Goal: Task Accomplishment & Management: Manage account settings

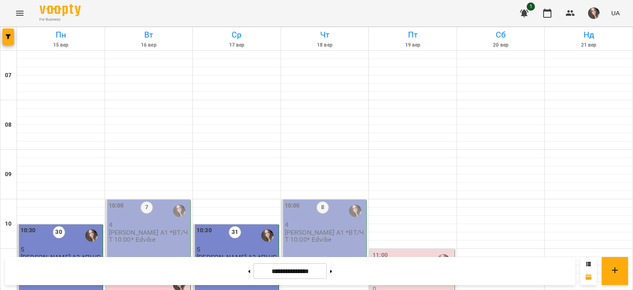
scroll to position [41, 0]
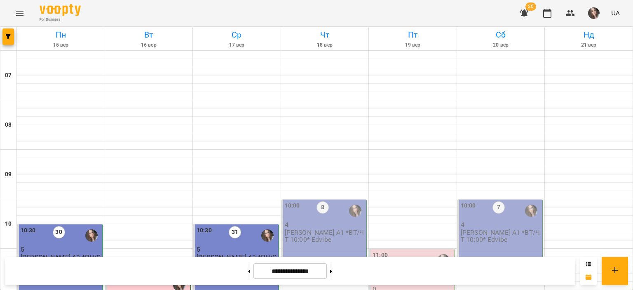
scroll to position [577, 0]
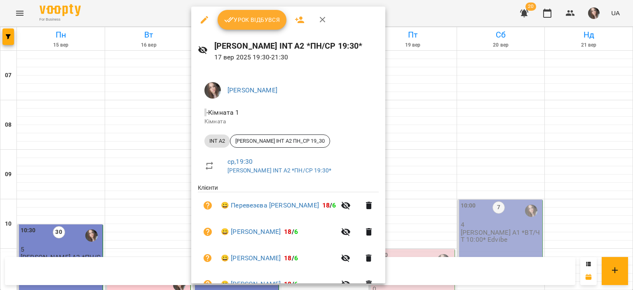
click at [265, 17] on span "Урок відбувся" at bounding box center [252, 20] width 56 height 10
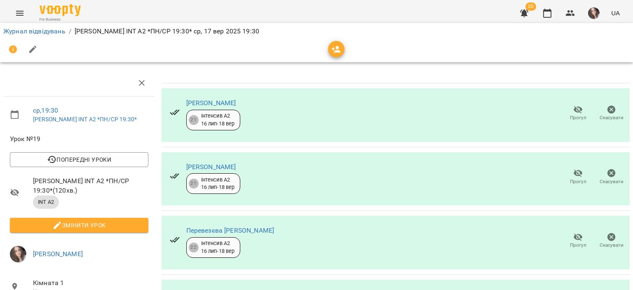
scroll to position [165, 0]
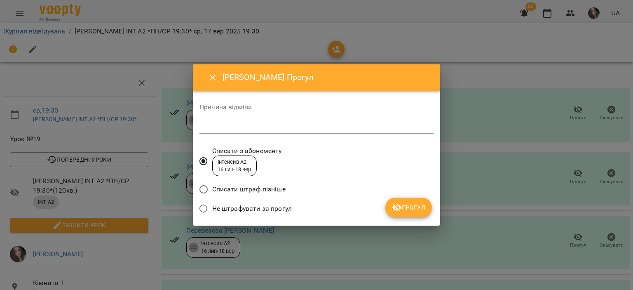
click at [398, 215] on button "Прогул" at bounding box center [408, 207] width 47 height 20
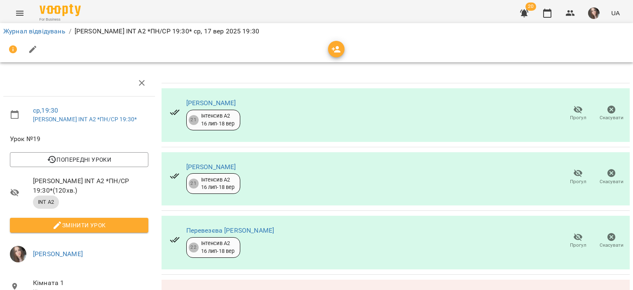
scroll to position [318, 0]
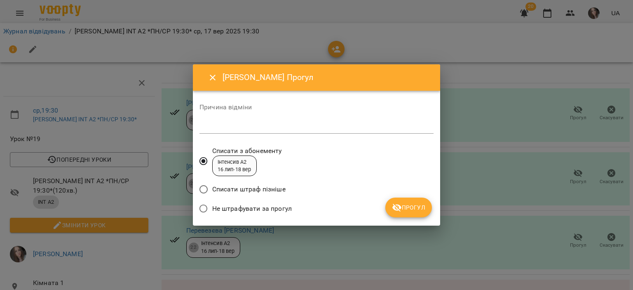
click at [406, 196] on div "Списати штраф пізніше" at bounding box center [316, 190] width 234 height 19
click at [406, 201] on button "Прогул" at bounding box center [408, 207] width 47 height 20
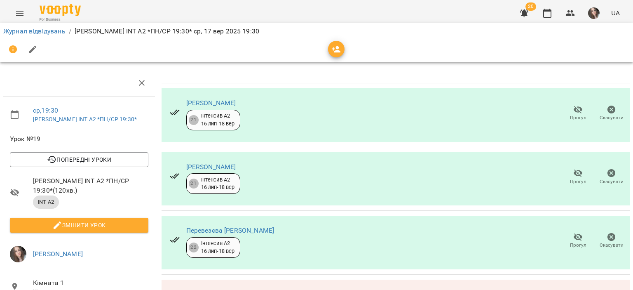
scroll to position [0, 0]
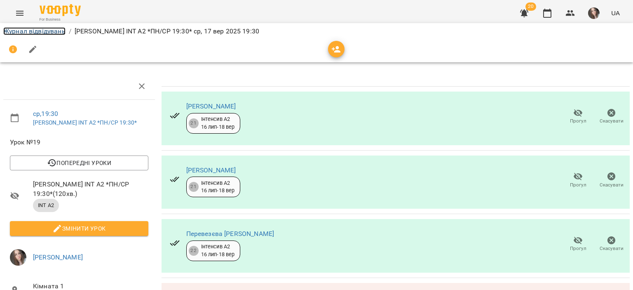
click at [39, 27] on link "Журнал відвідувань" at bounding box center [34, 31] width 62 height 8
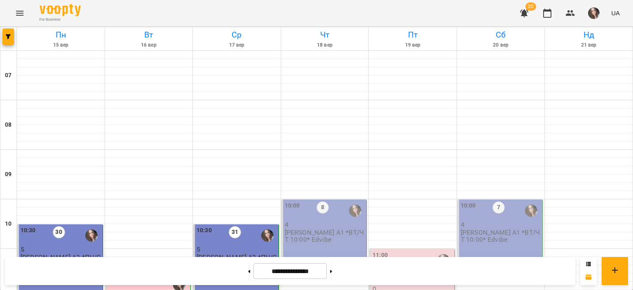
scroll to position [165, 0]
click at [312, 199] on div "10:00 8 4 Міхайленко Ю. А1 *ВТ/ЧТ 10:00* Edvibe" at bounding box center [324, 235] width 86 height 73
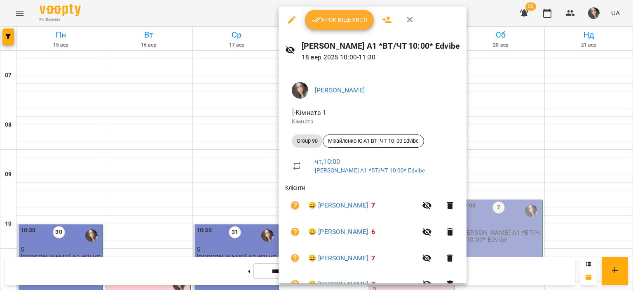
click at [328, 23] on span "Урок відбувся" at bounding box center [340, 20] width 56 height 10
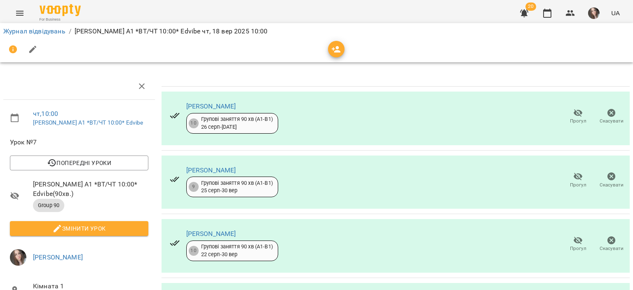
click at [121, 222] on button "Змінити урок" at bounding box center [79, 228] width 138 height 15
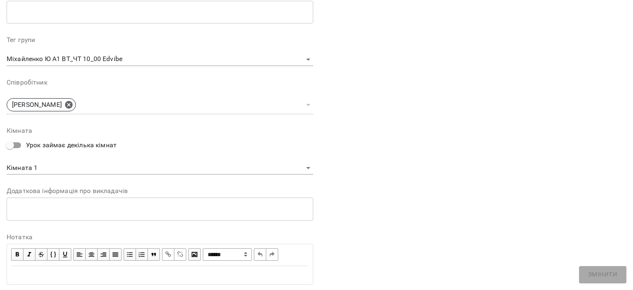
scroll to position [258, 0]
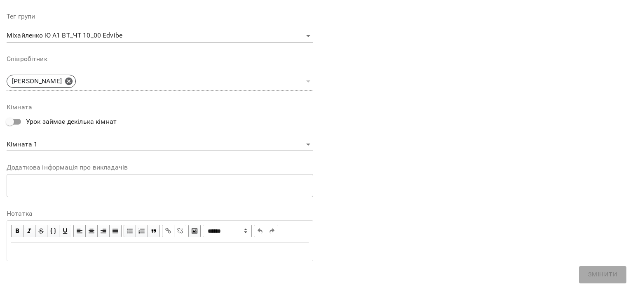
click at [107, 247] on div "Edit text" at bounding box center [160, 251] width 298 height 10
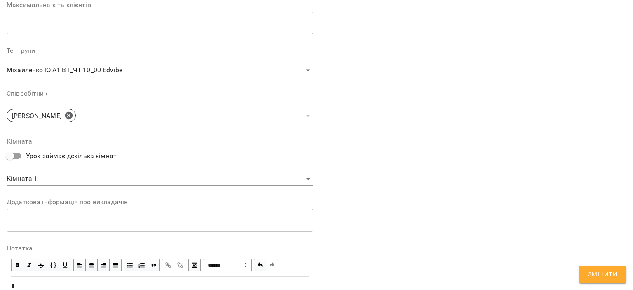
scroll to position [292, 0]
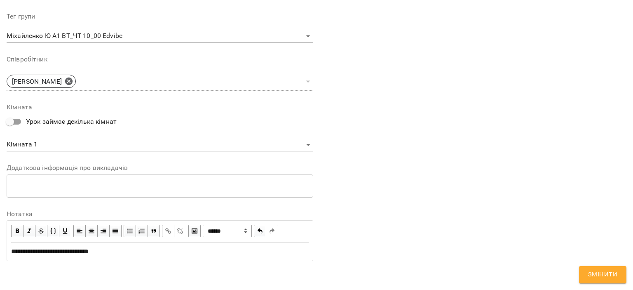
click at [598, 272] on span "Змінити" at bounding box center [602, 274] width 29 height 11
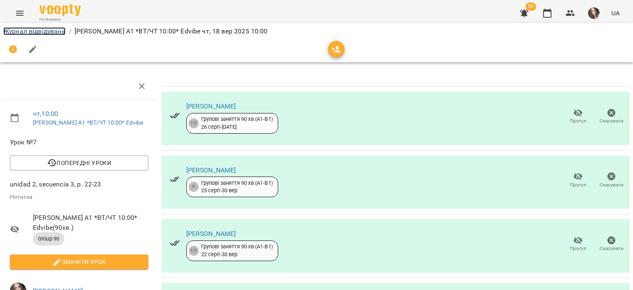
click at [58, 33] on link "Журнал відвідувань" at bounding box center [34, 31] width 62 height 8
